Goal: Task Accomplishment & Management: Use online tool/utility

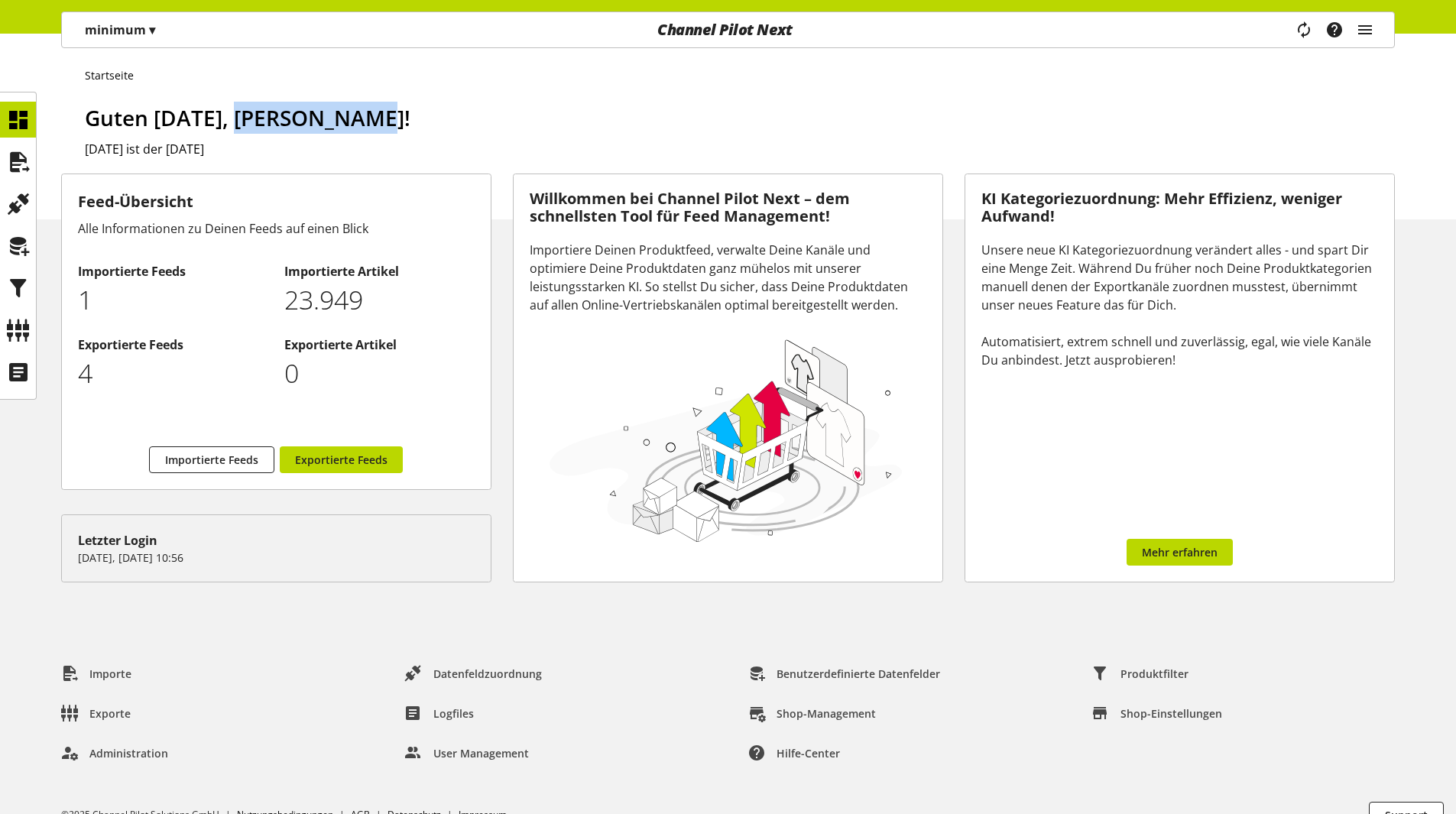
drag, startPoint x: 249, startPoint y: 116, endPoint x: 385, endPoint y: 120, distance: 136.1
click at [385, 120] on span "Guten [DATE], [PERSON_NAME]!" at bounding box center [248, 117] width 326 height 29
click at [380, 153] on h2 "[DATE] ist der [DATE]" at bounding box center [740, 149] width 1310 height 19
click at [25, 162] on icon at bounding box center [19, 161] width 25 height 30
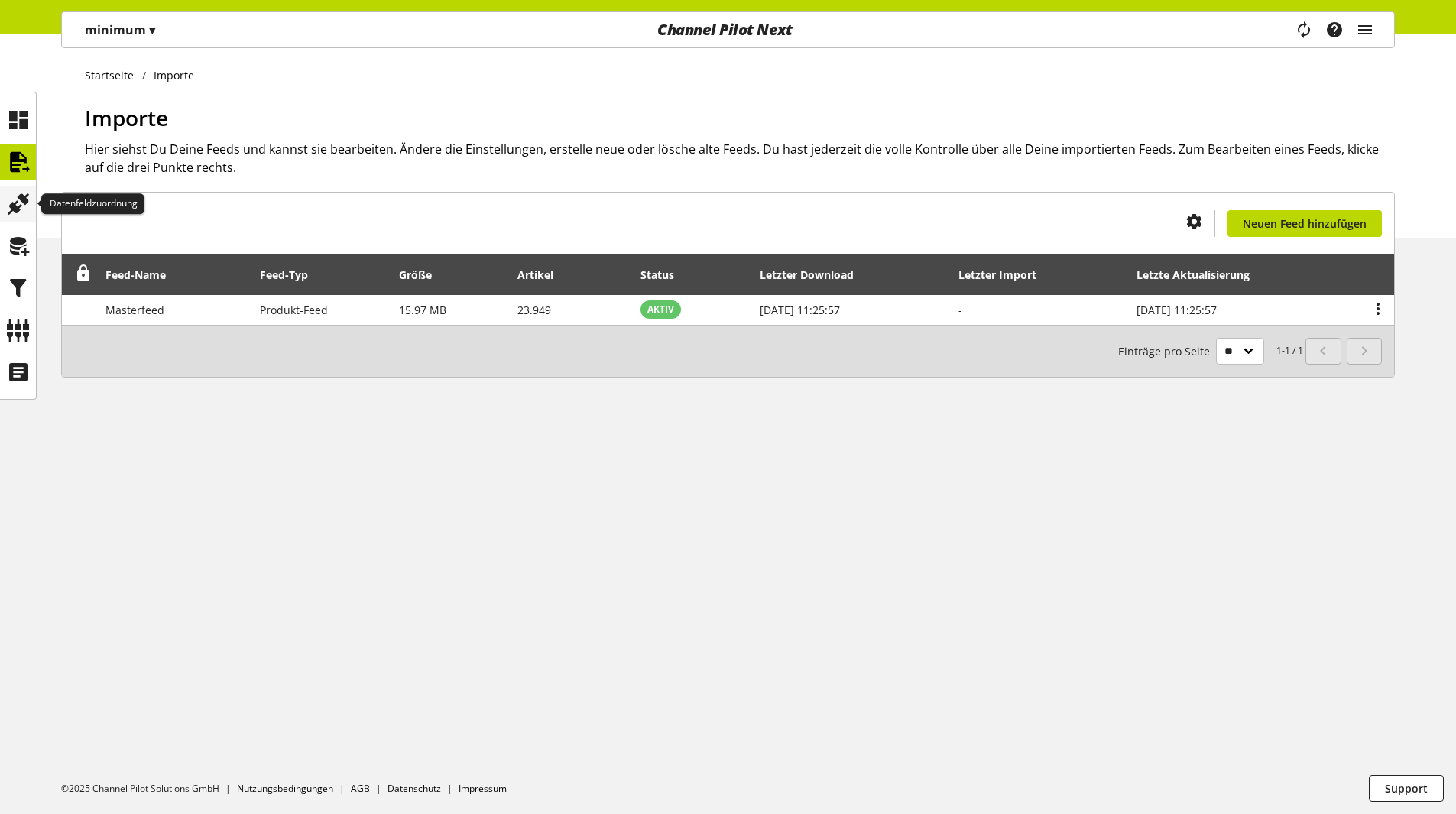
click at [19, 206] on icon at bounding box center [19, 203] width 25 height 30
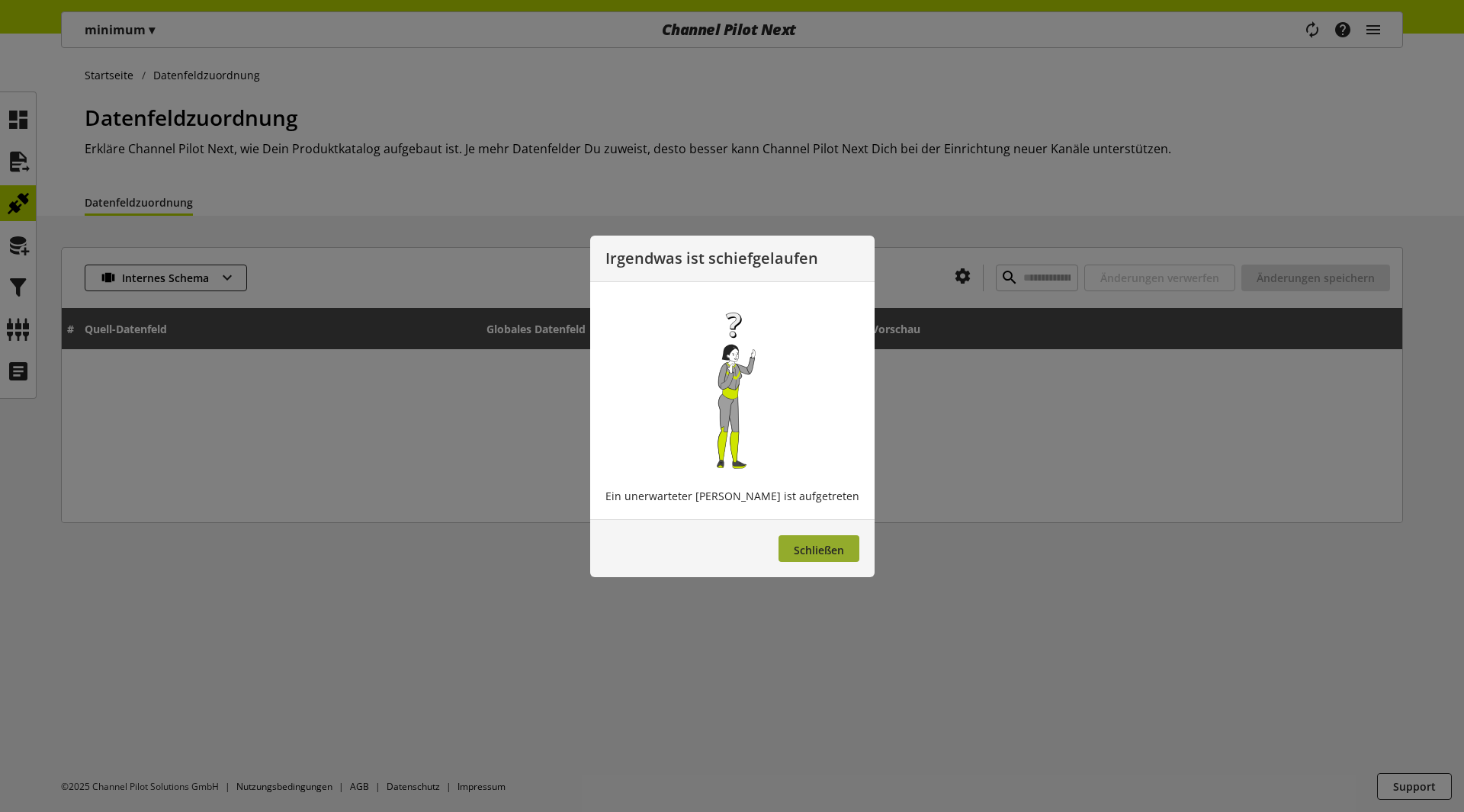
click at [824, 550] on button "Schließen" at bounding box center [819, 548] width 81 height 26
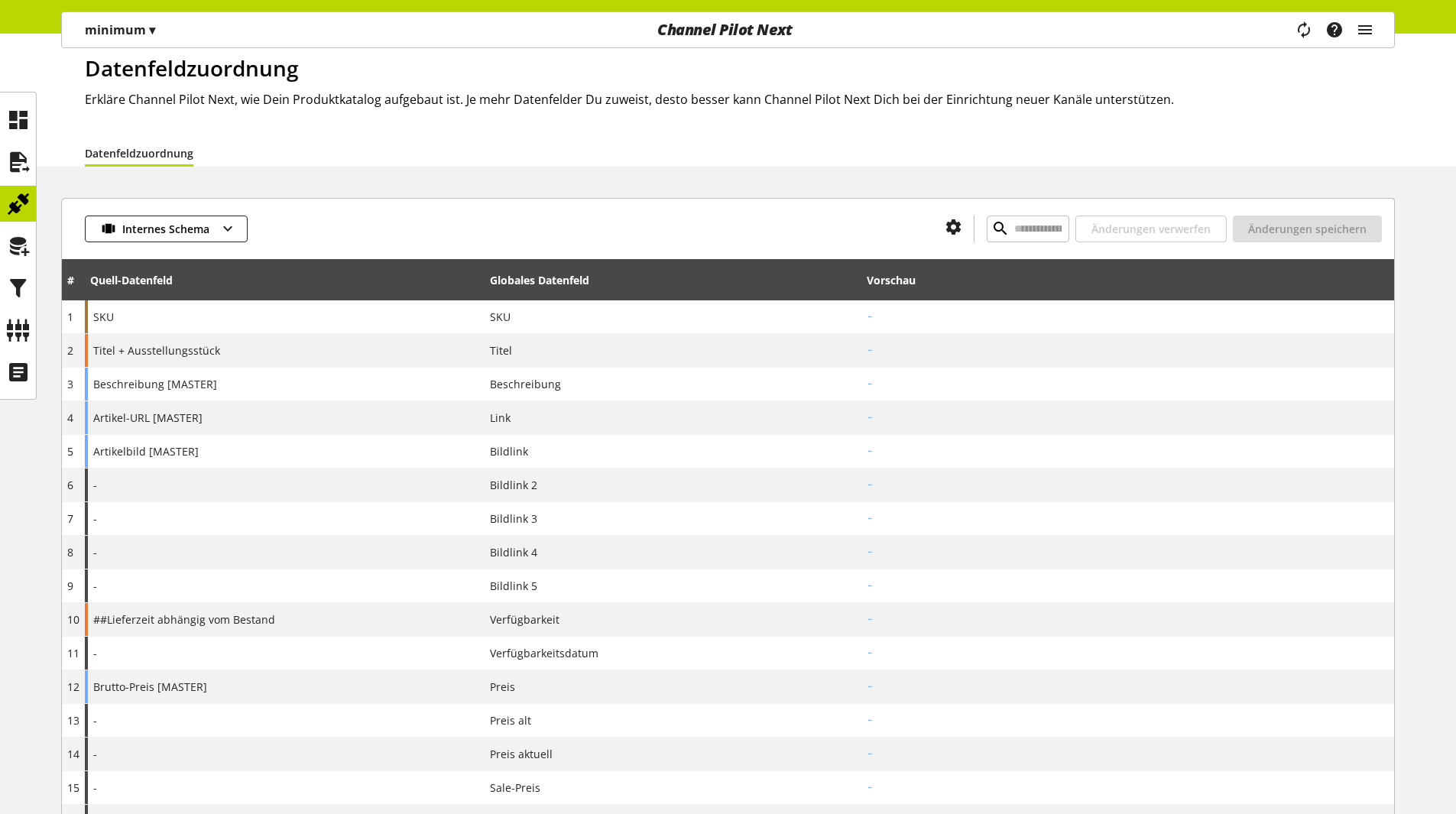
scroll to position [76, 0]
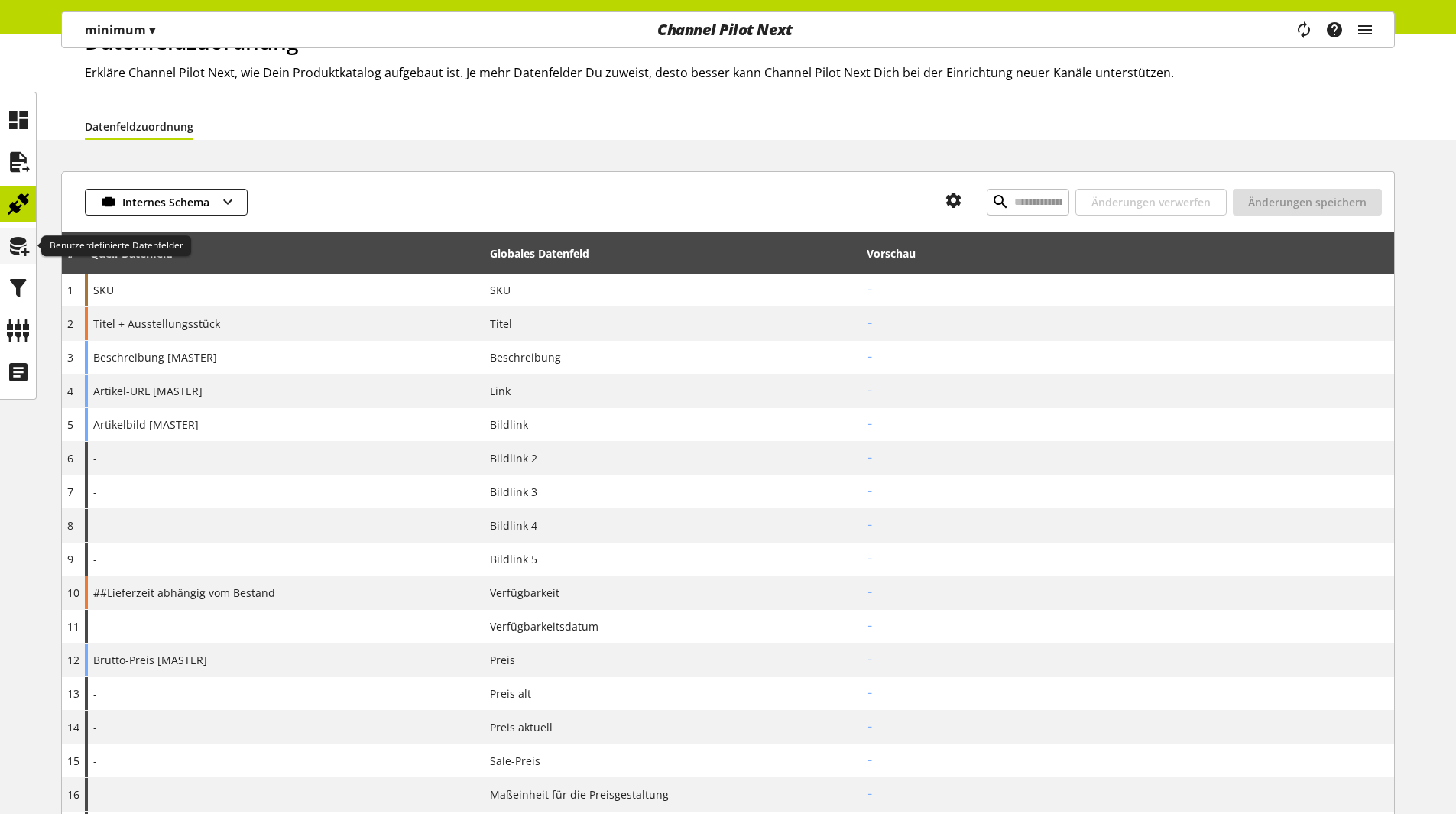
click at [23, 248] on icon at bounding box center [19, 245] width 25 height 30
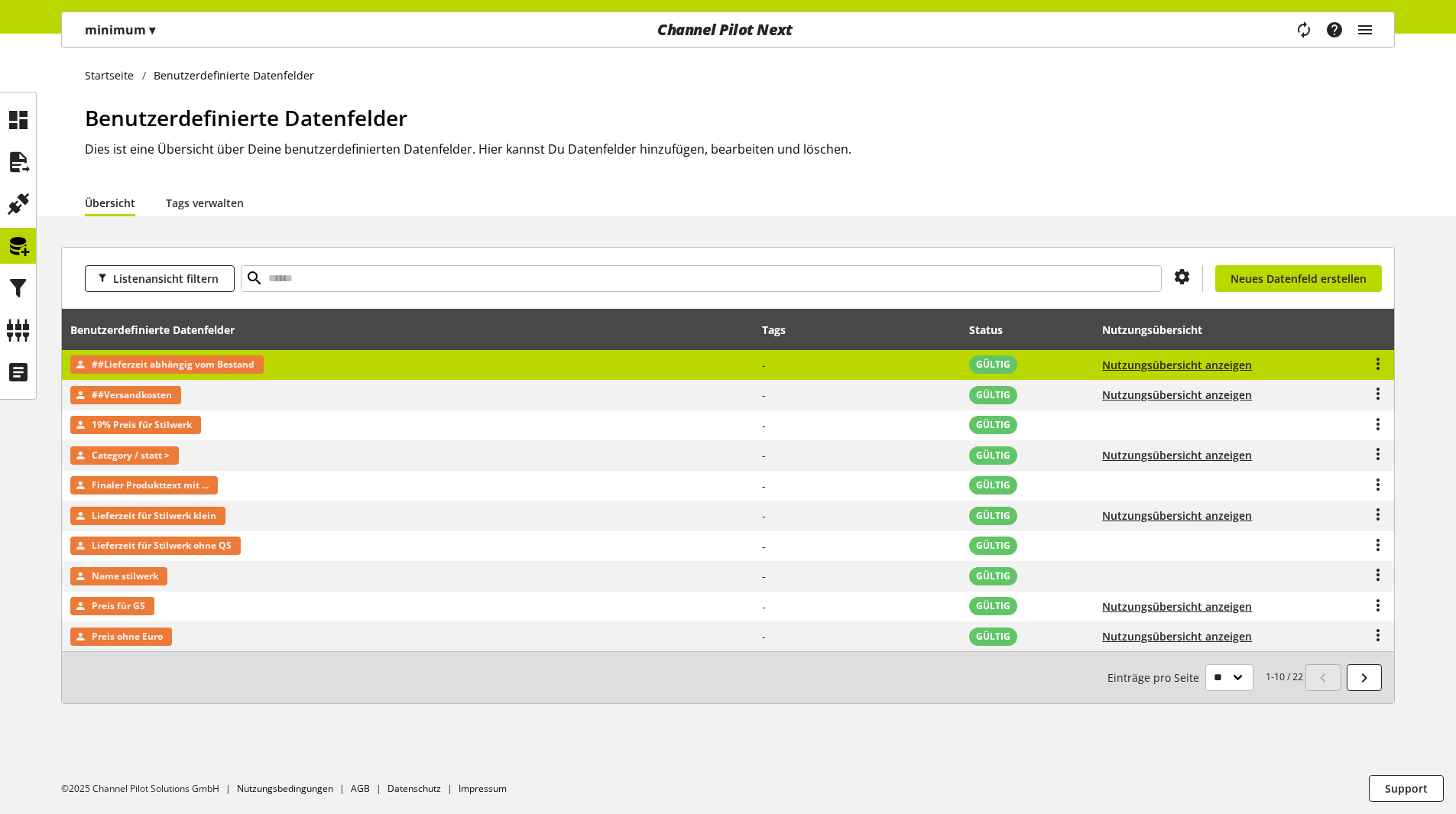
click at [191, 367] on span "##Lieferzeit abhängig vom Bestand" at bounding box center [173, 365] width 163 height 19
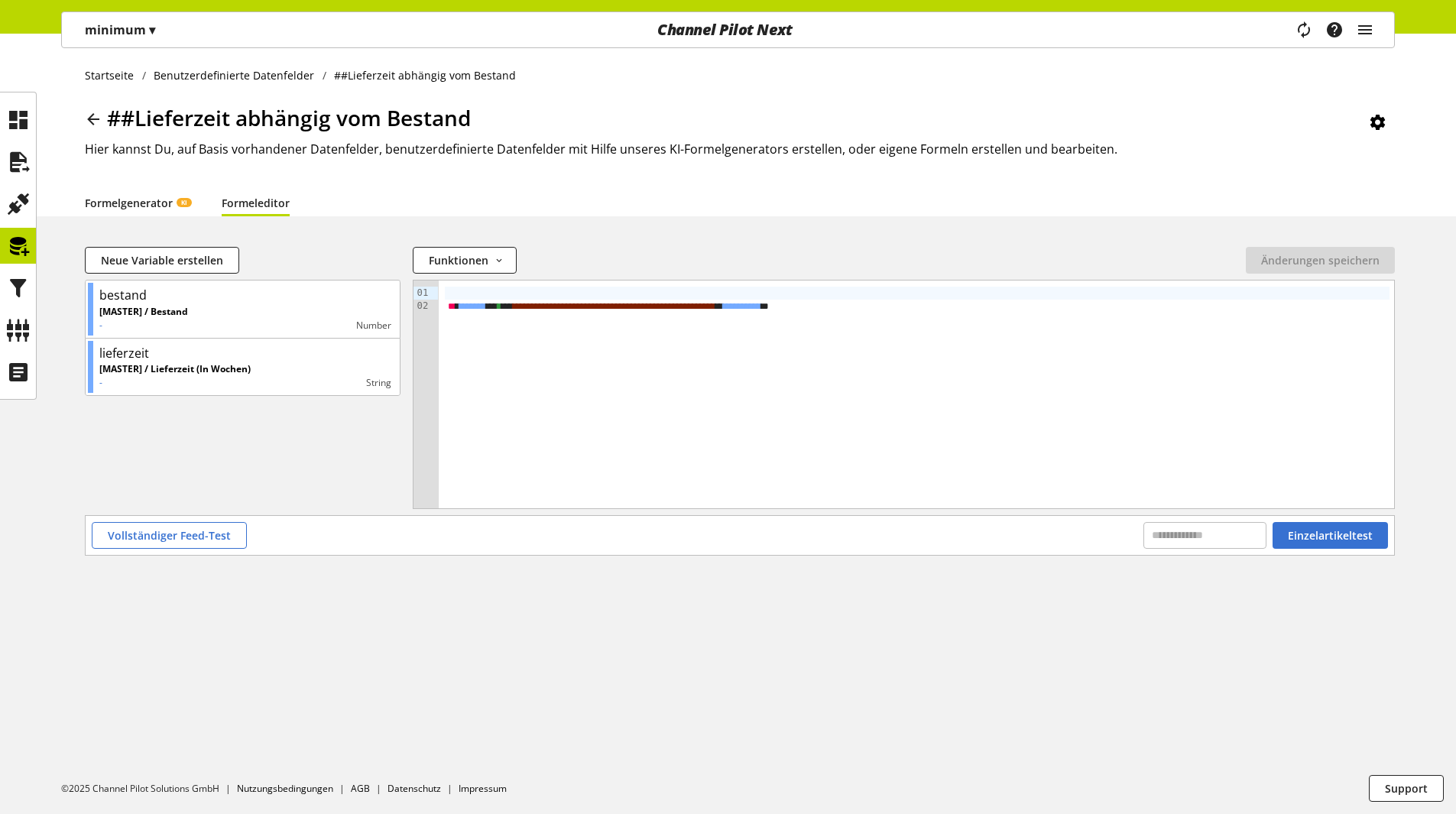
click at [160, 209] on link "Formelgenerator KI" at bounding box center [137, 203] width 106 height 16
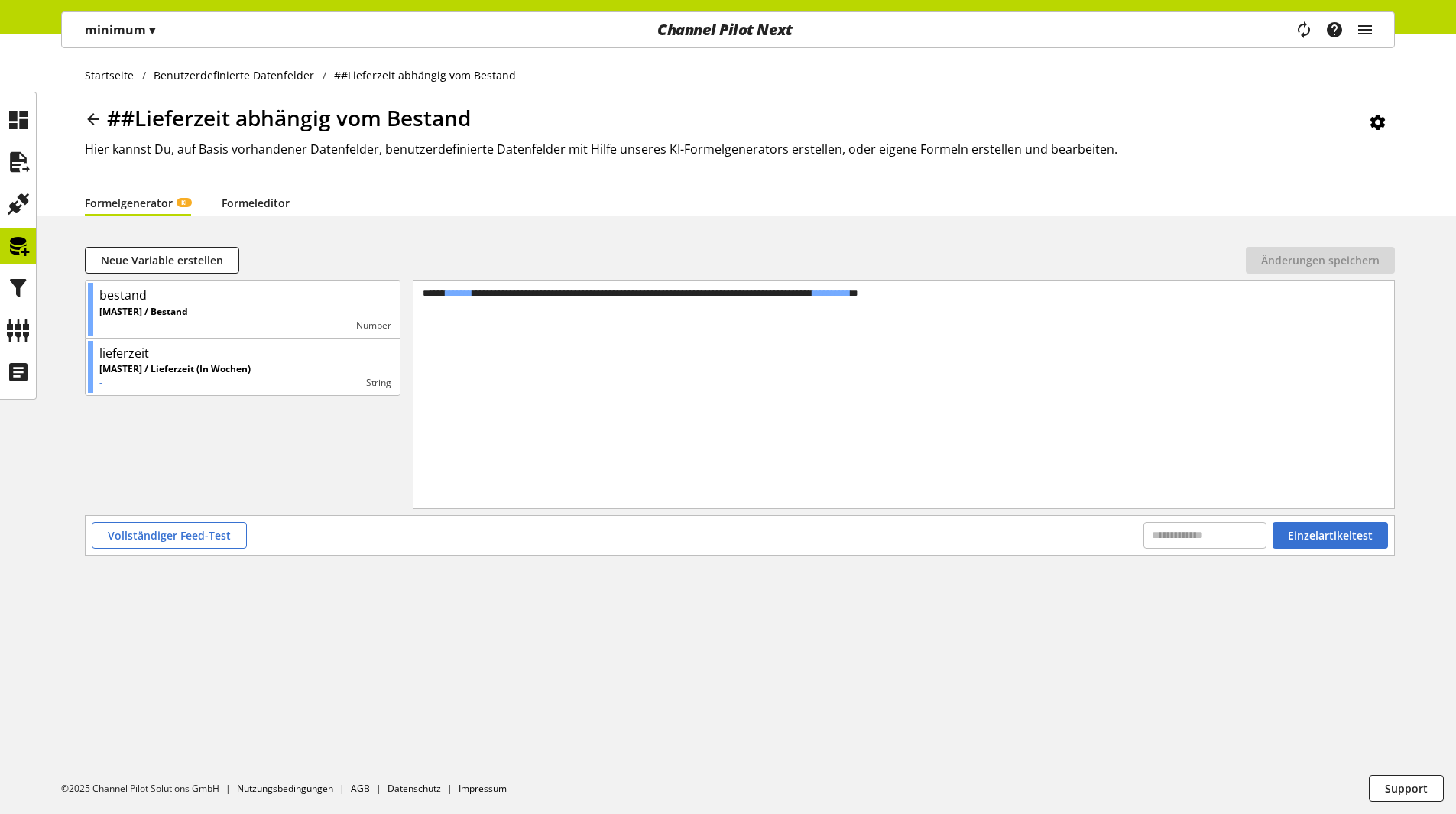
click at [250, 205] on link "Formeleditor" at bounding box center [256, 203] width 68 height 16
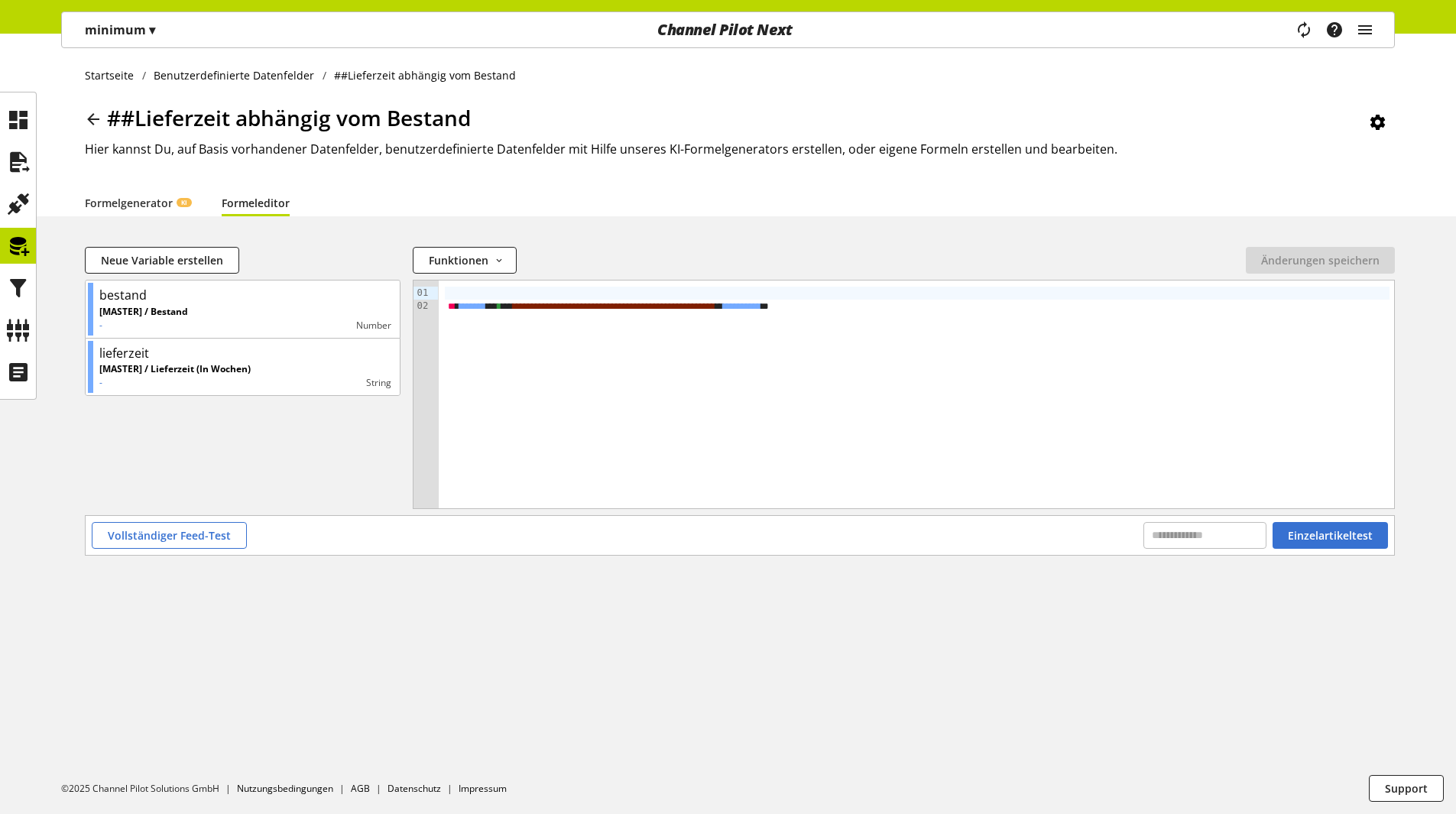
drag, startPoint x: 882, startPoint y: 305, endPoint x: 894, endPoint y: 303, distance: 12.2
click at [761, 303] on span "**********" at bounding box center [742, 306] width 38 height 10
click at [29, 164] on icon at bounding box center [19, 161] width 25 height 30
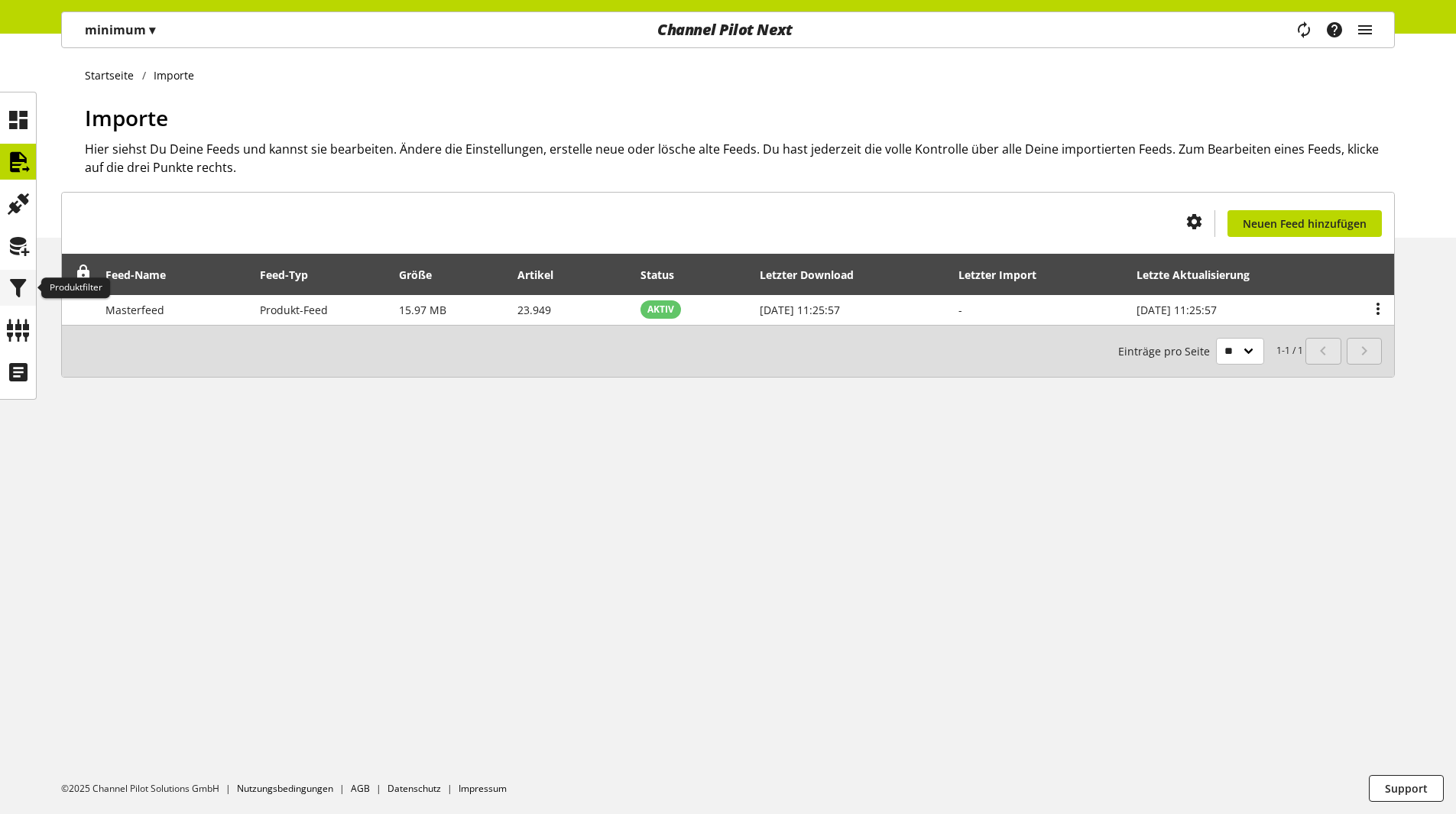
click at [26, 292] on icon at bounding box center [19, 288] width 25 height 30
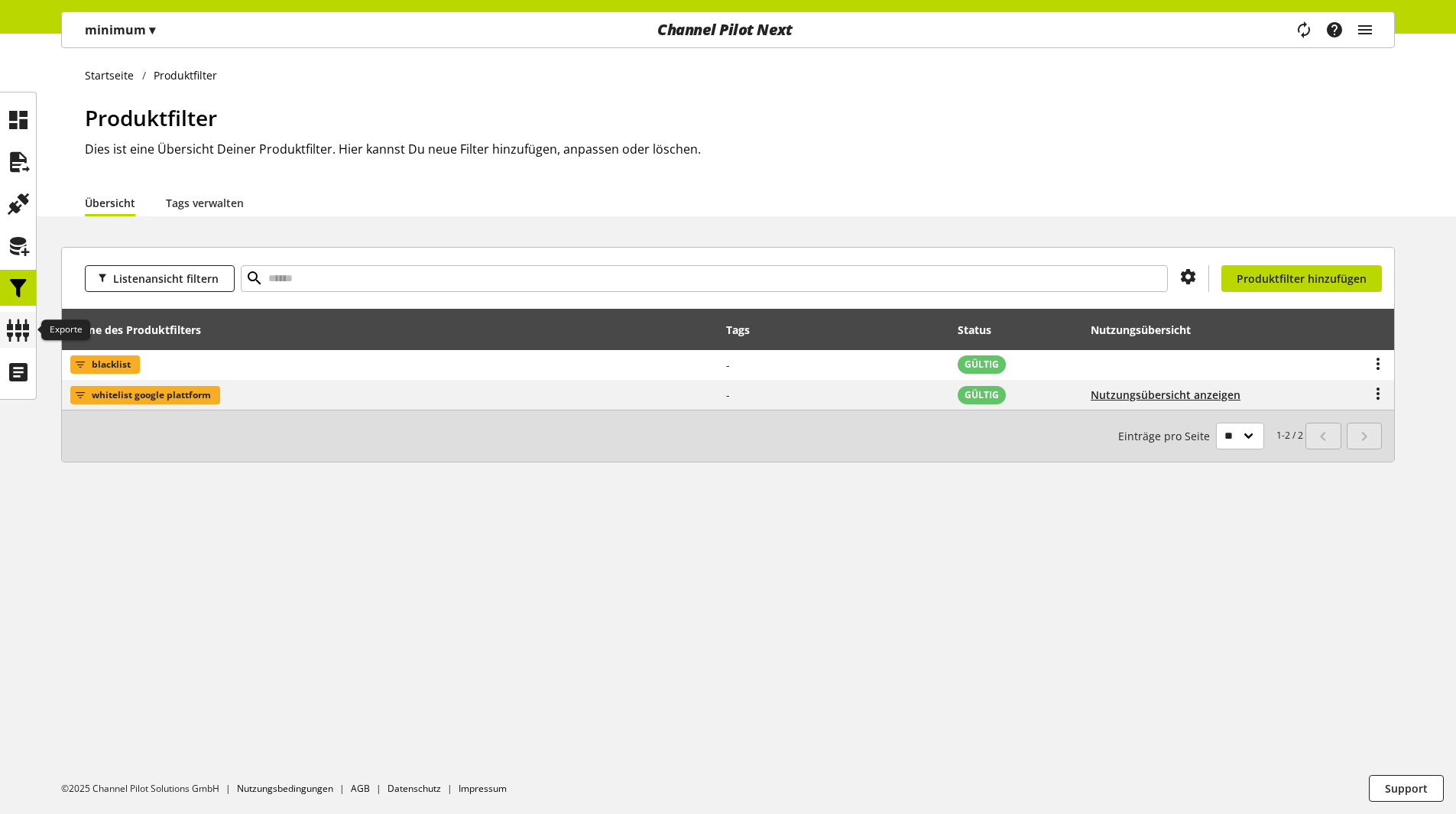
click at [21, 327] on icon at bounding box center [19, 330] width 25 height 30
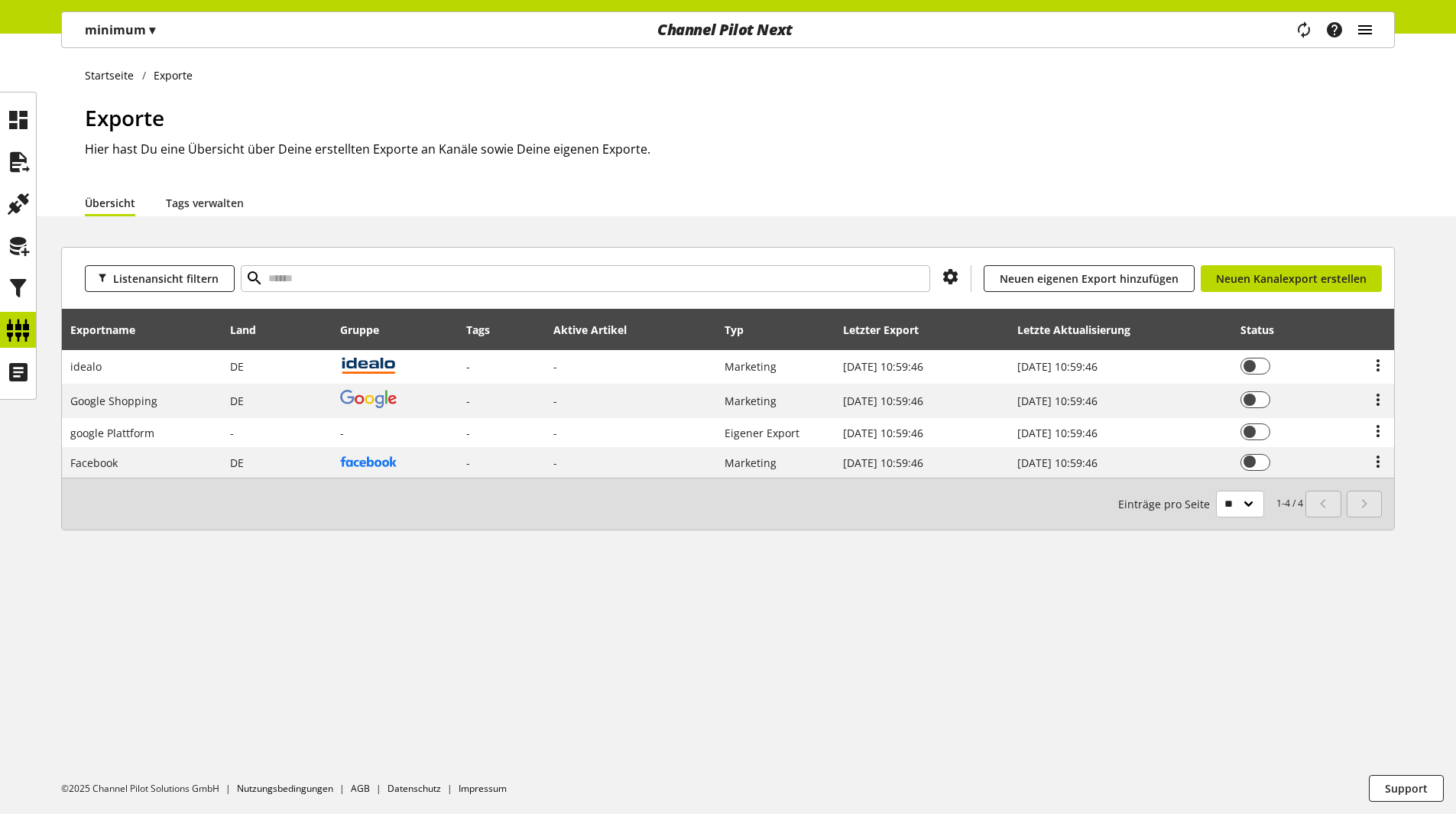
click at [1369, 33] on icon "main navigation" at bounding box center [1365, 29] width 19 height 27
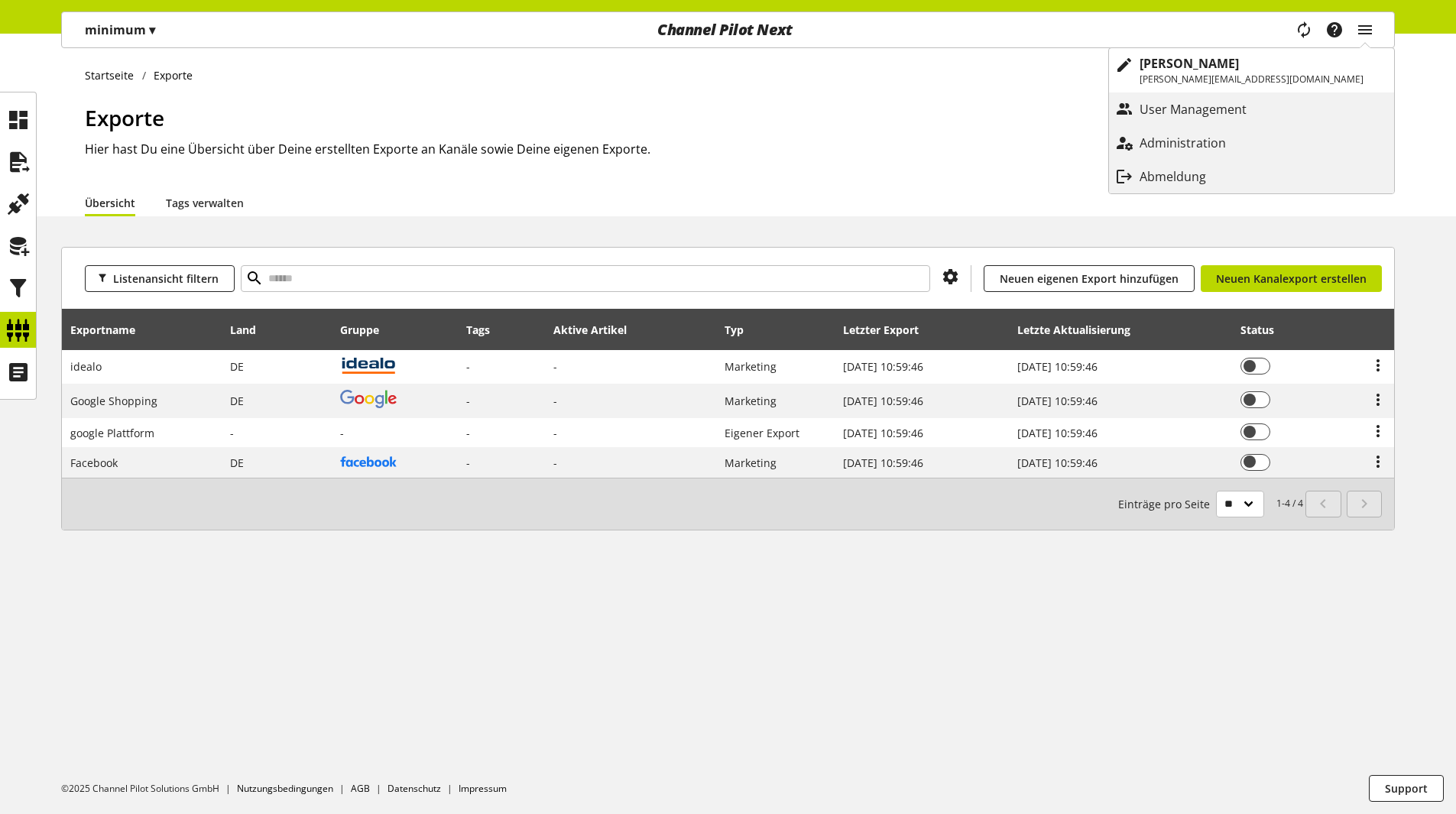
click at [1343, 169] on div "Abmeldung" at bounding box center [1251, 176] width 285 height 27
